Goal: Task Accomplishment & Management: Use online tool/utility

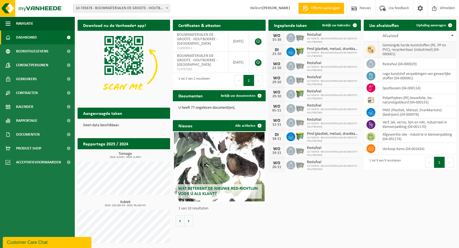
click at [421, 51] on td "gemengde harde kunststoffen (PE, PP en PVC), recycleerbaar (industrieel) (04-00…" at bounding box center [417, 49] width 78 height 17
click at [369, 49] on icon at bounding box center [371, 50] width 6 height 6
drag, startPoint x: 369, startPoint y: 49, endPoint x: 420, endPoint y: 55, distance: 51.3
click at [420, 55] on td "gemengde harde kunststoffen (PE, PP en PVC), recycleerbaar (industrieel) (04-00…" at bounding box center [417, 49] width 78 height 17
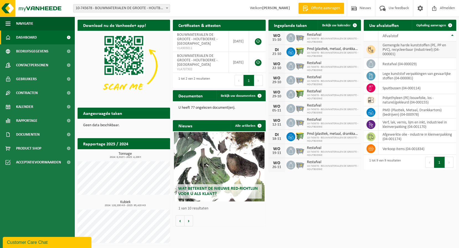
click at [425, 51] on td "gemengde harde kunststoffen (PE, PP en PVC), recycleerbaar (industrieel) (04-00…" at bounding box center [417, 49] width 78 height 17
click at [239, 95] on span "Bekijk uw documenten" at bounding box center [238, 96] width 35 height 4
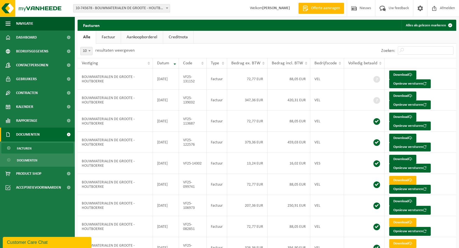
click at [65, 133] on span at bounding box center [68, 134] width 12 height 14
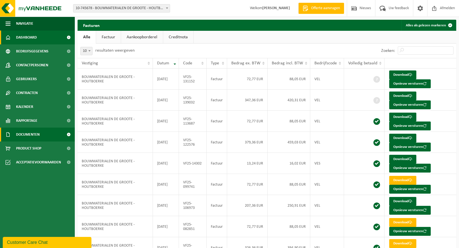
click at [34, 38] on span "Dashboard" at bounding box center [26, 37] width 21 height 14
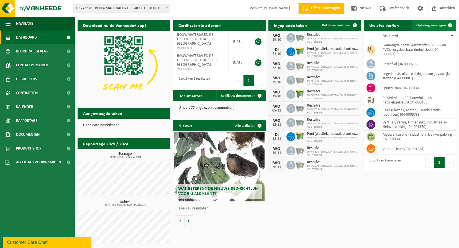
click at [450, 26] on span at bounding box center [450, 25] width 11 height 11
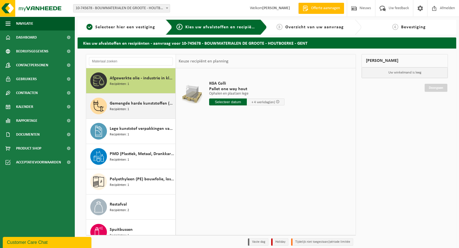
click at [130, 106] on span "Gemengde harde kunststoffen (PE, PP en PVC), recycleerbaar (industrieel)" at bounding box center [142, 103] width 64 height 7
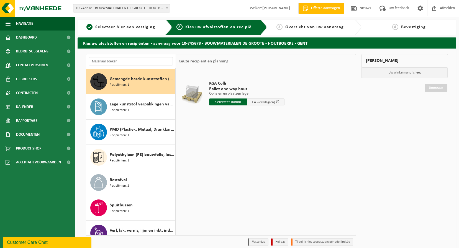
scroll to position [25, 0]
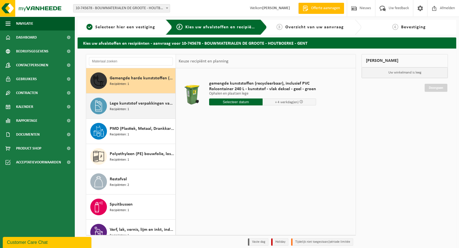
click at [149, 108] on div "Lege kunststof verpakkingen van gevaarlijke stoffen Recipiënten: 1" at bounding box center [142, 106] width 64 height 17
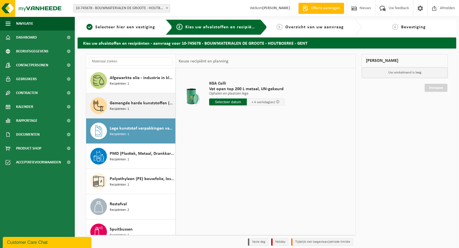
scroll to position [0, 0]
click at [145, 111] on div "Gemengde harde kunststoffen (PE, PP en PVC), recycleerbaar (industrieel) Recipi…" at bounding box center [142, 106] width 64 height 17
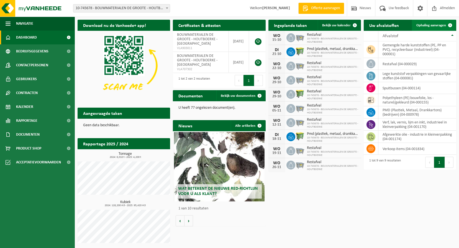
click at [448, 25] on span at bounding box center [450, 25] width 11 height 11
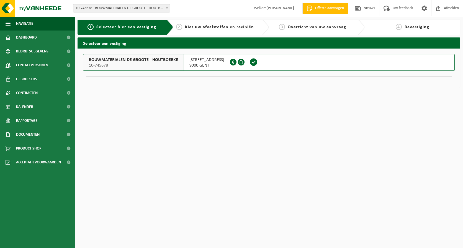
click at [108, 64] on span "10-745678" at bounding box center [133, 66] width 89 height 6
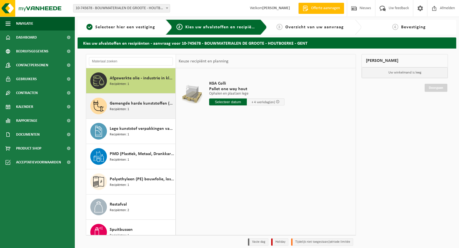
click at [136, 112] on div "Gemengde harde kunststoffen (PE, PP en PVC), recycleerbaar (industrieel) Recipi…" at bounding box center [142, 106] width 64 height 17
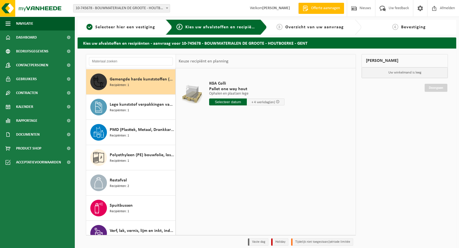
scroll to position [25, 0]
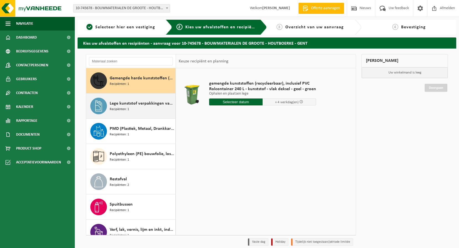
click at [129, 111] on div "Lege kunststof verpakkingen van gevaarlijke stoffen Recipiënten: 1" at bounding box center [142, 106] width 64 height 17
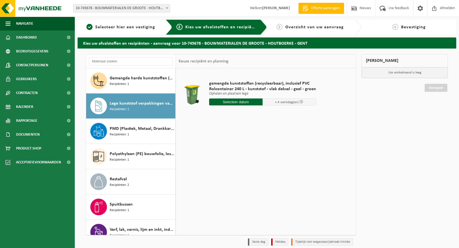
scroll to position [35, 0]
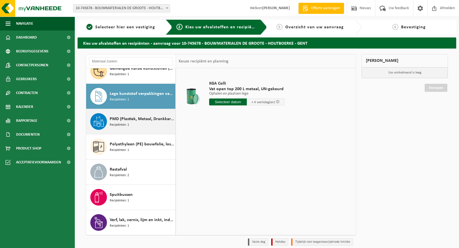
click at [116, 123] on span "Recipiënten: 1" at bounding box center [119, 124] width 19 height 5
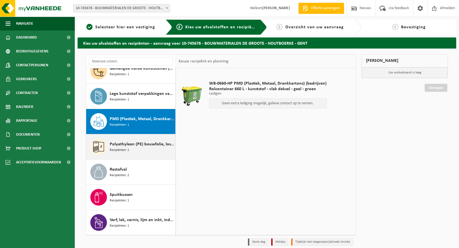
click at [131, 149] on div "Polyethyleen (PE) bouwfolie, los - naturel/gekleurd Recipiënten: 1" at bounding box center [142, 146] width 64 height 17
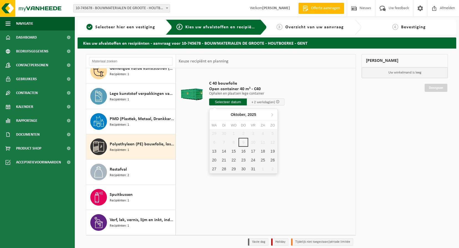
click at [235, 103] on input "text" at bounding box center [228, 101] width 38 height 7
click at [216, 152] on div "13" at bounding box center [214, 151] width 10 height 9
type input "Van 2025-10-13"
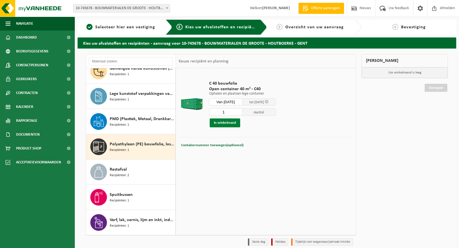
click at [223, 122] on button "In winkelmand" at bounding box center [225, 122] width 30 height 9
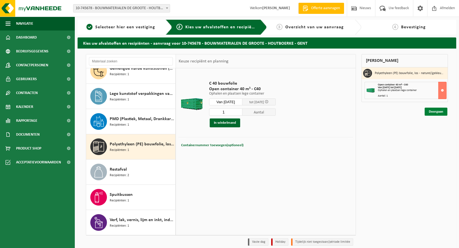
click at [434, 111] on link "Doorgaan" at bounding box center [436, 112] width 23 height 8
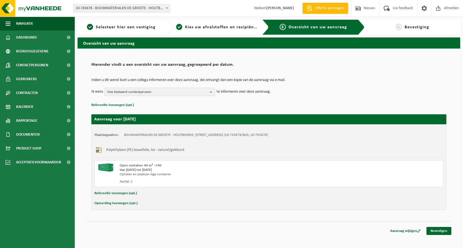
click at [212, 92] on b "button" at bounding box center [212, 92] width 5 height 8
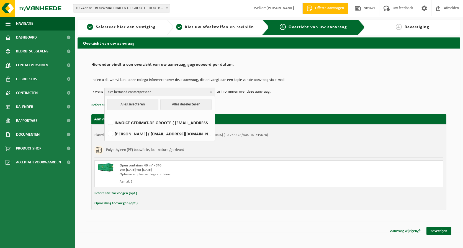
click at [210, 92] on b "button" at bounding box center [212, 92] width 5 height 8
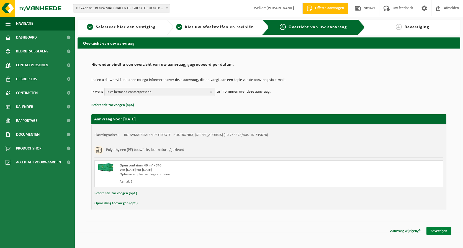
click at [443, 231] on link "Bevestigen" at bounding box center [439, 231] width 25 height 8
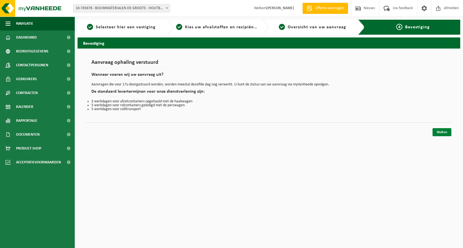
click at [438, 134] on link "Sluiten" at bounding box center [442, 132] width 19 height 8
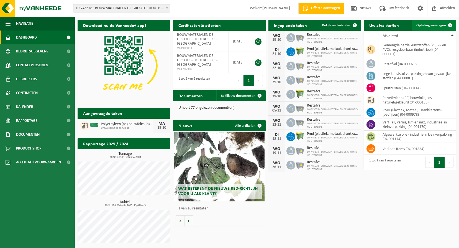
click at [448, 25] on span at bounding box center [450, 25] width 11 height 11
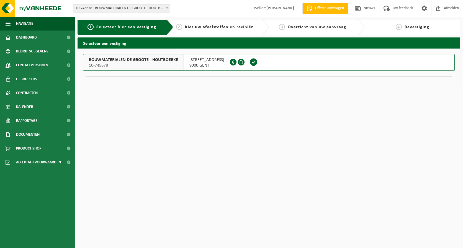
click at [128, 55] on div "BOUWMATERIALEN DE GROOTE - HOUTBOERKE 10-745678" at bounding box center [133, 62] width 101 height 16
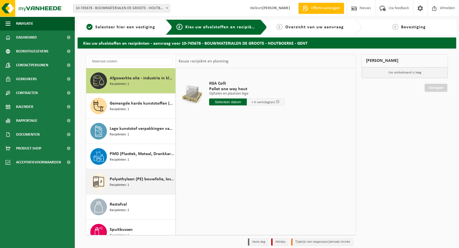
click at [108, 186] on div "Polyethyleen (PE) bouwfolie, los - naturel/gekleurd Recipiënten: 1" at bounding box center [130, 181] width 89 height 25
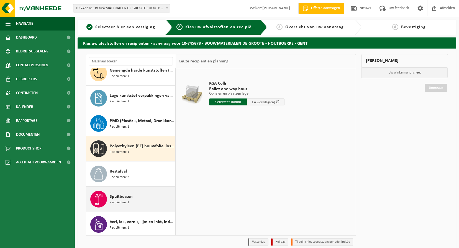
scroll to position [35, 0]
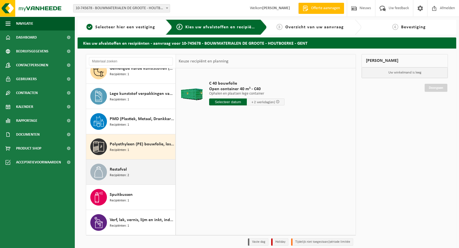
click at [119, 172] on span "Restafval" at bounding box center [118, 169] width 17 height 7
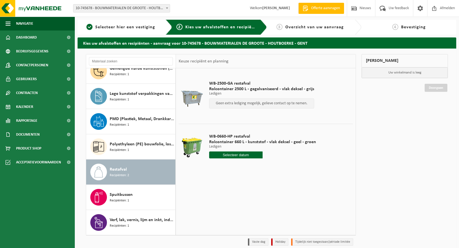
scroll to position [23, 0]
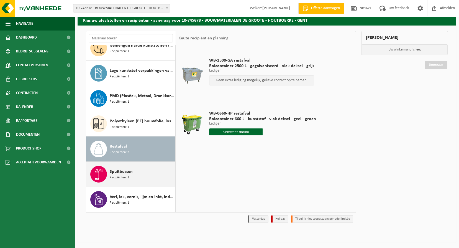
click at [135, 174] on div "Spuitbussen Recipiënten: 1" at bounding box center [142, 174] width 64 height 17
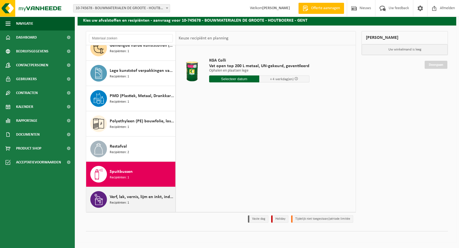
click at [125, 200] on span "Recipiënten: 1" at bounding box center [119, 202] width 19 height 5
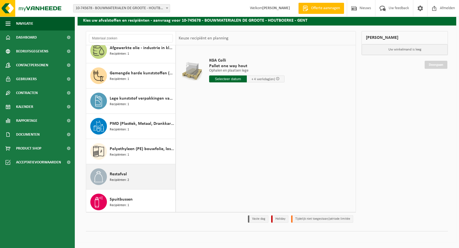
scroll to position [0, 0]
